Goal: Find specific page/section

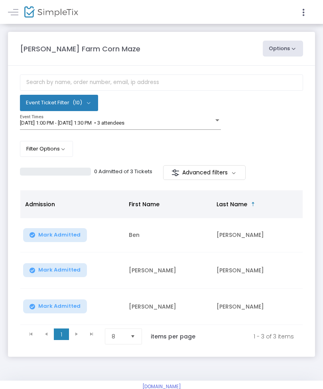
scroll to position [8, 0]
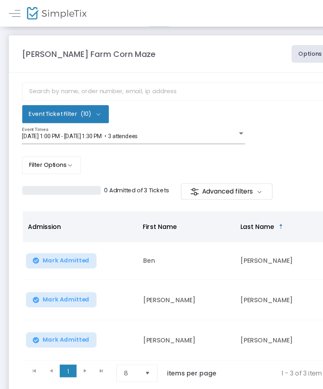
click at [46, 12] on img at bounding box center [51, 12] width 54 height 12
